Goal: Navigation & Orientation: Find specific page/section

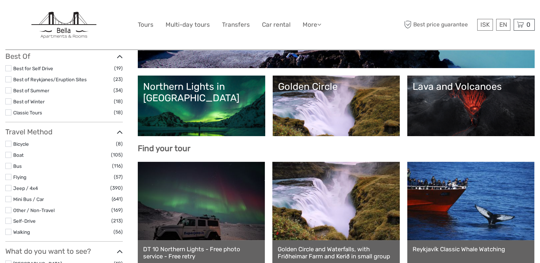
scroll to position [133, 0]
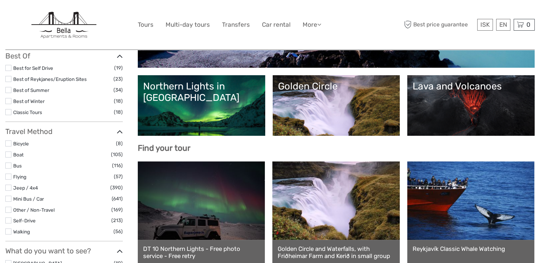
select select
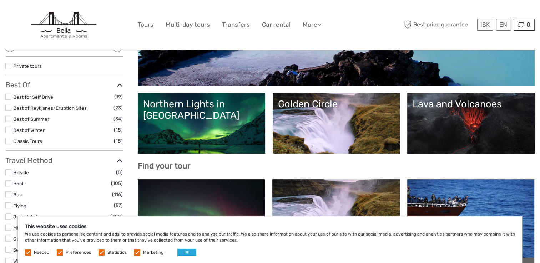
scroll to position [114, 0]
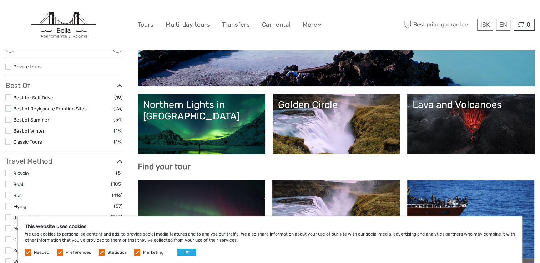
click at [321, 105] on div "Golden Circle" at bounding box center [336, 104] width 117 height 11
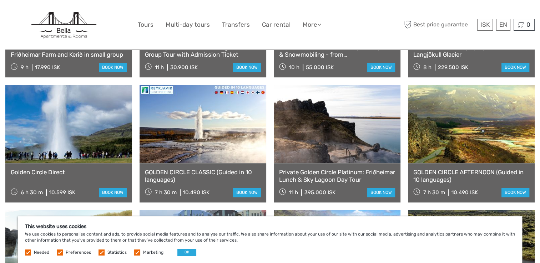
scroll to position [474, 0]
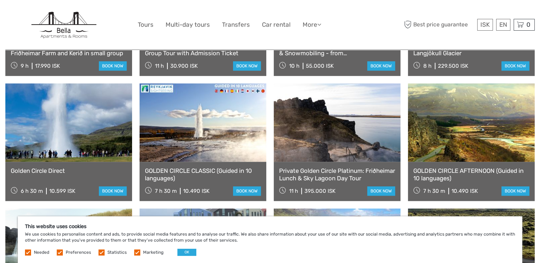
click at [69, 139] on link at bounding box center [68, 123] width 127 height 79
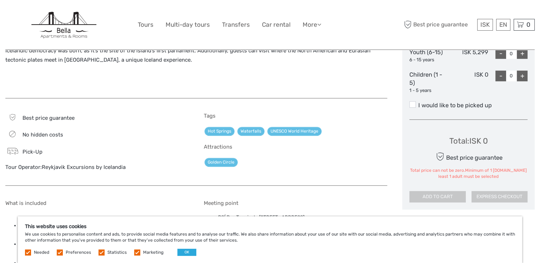
scroll to position [376, 0]
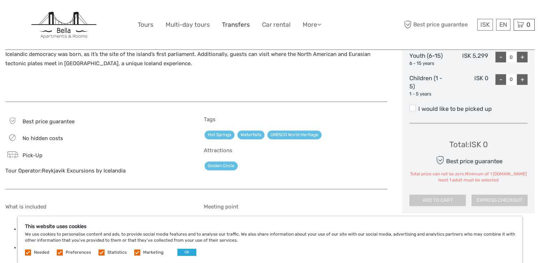
click at [238, 24] on link "Transfers" at bounding box center [236, 25] width 28 height 10
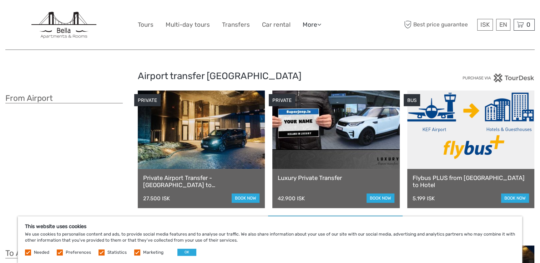
click at [309, 24] on link "More" at bounding box center [312, 25] width 19 height 10
click at [308, 39] on link "Food & drink" at bounding box center [299, 39] width 43 height 14
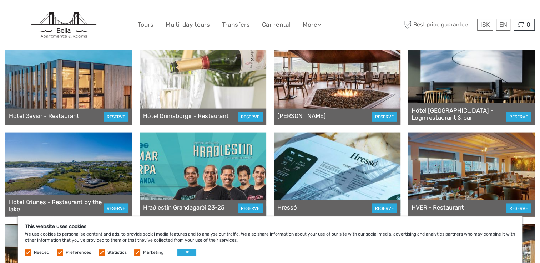
scroll to position [1517, 0]
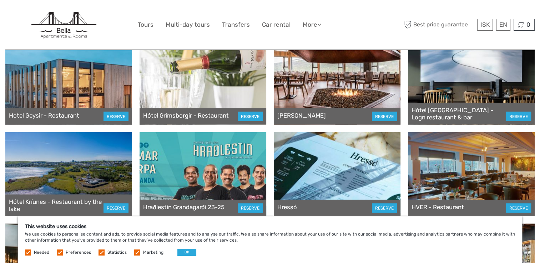
click at [52, 27] on img at bounding box center [64, 25] width 66 height 29
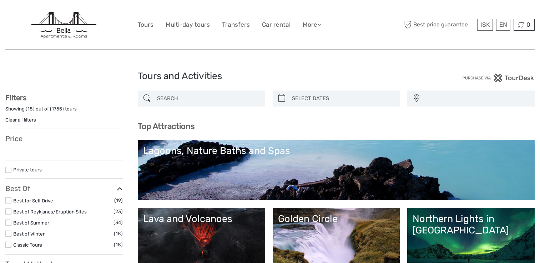
select select
